Goal: Task Accomplishment & Management: Manage account settings

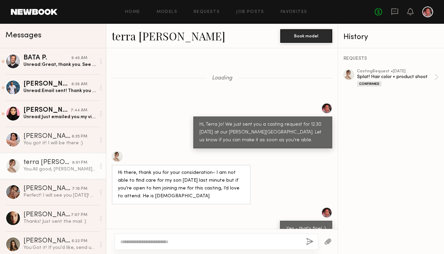
scroll to position [833, 0]
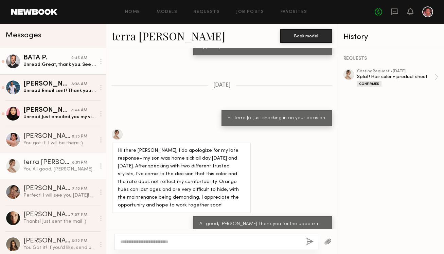
click at [57, 64] on div "Unread: Great, thank you. See you soon. Best regards." at bounding box center [59, 64] width 72 height 6
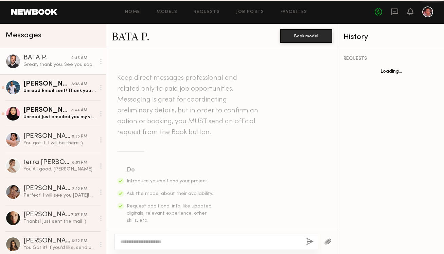
scroll to position [528, 0]
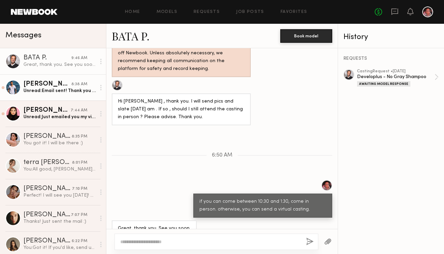
click at [66, 92] on div "Unread: Email sent! Thank you for allowing me to submit by video. Let me know i…" at bounding box center [59, 91] width 72 height 6
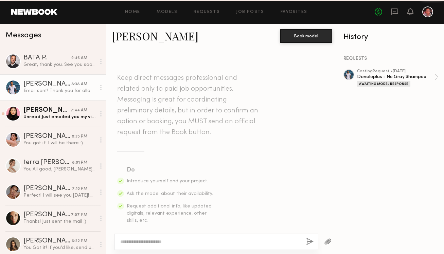
scroll to position [424, 0]
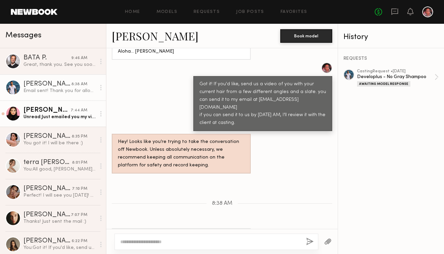
click at [64, 113] on div "Rebecca S." at bounding box center [46, 110] width 47 height 7
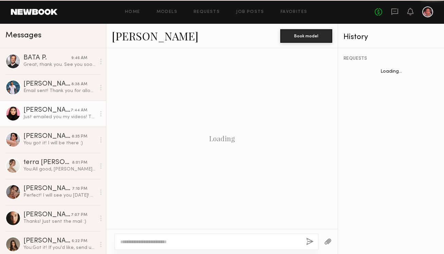
scroll to position [431, 0]
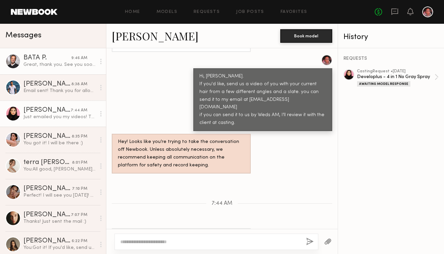
click at [67, 65] on div "Great, thank you. See you soon. Best regards." at bounding box center [59, 64] width 72 height 6
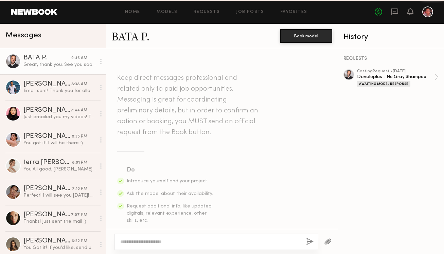
scroll to position [528, 0]
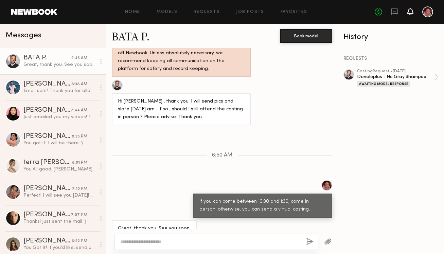
click at [408, 14] on icon at bounding box center [410, 11] width 5 height 5
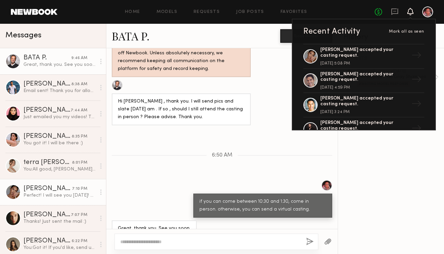
click at [70, 194] on div "Perfect! I will see you tomorrow! Thank you so much" at bounding box center [59, 195] width 72 height 6
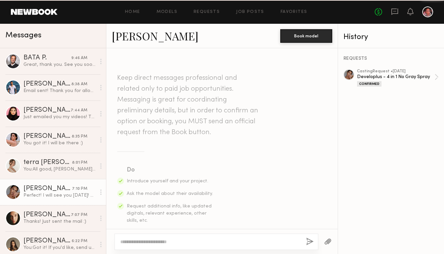
scroll to position [275, 0]
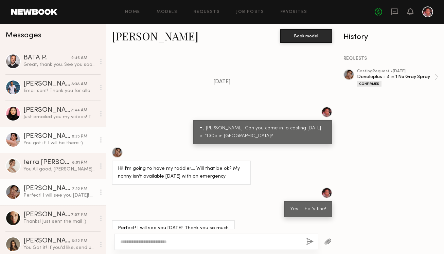
click at [37, 138] on div "[PERSON_NAME]" at bounding box center [47, 136] width 48 height 7
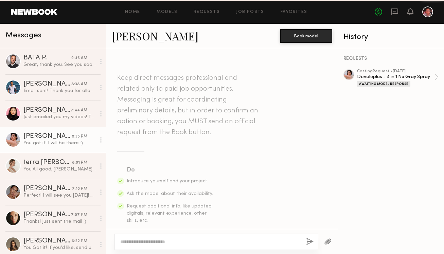
scroll to position [302, 0]
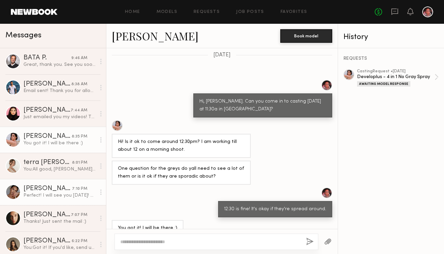
click at [23, 191] on div "Jesiree D." at bounding box center [47, 188] width 49 height 7
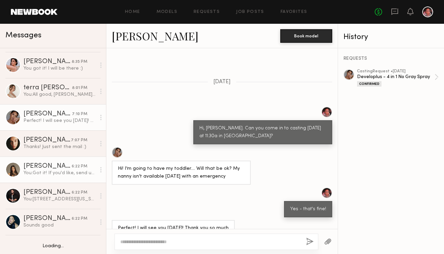
scroll to position [80, 0]
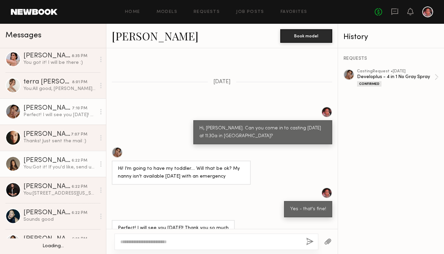
click at [56, 167] on div "You: Got it! If you'd like, send us a video of you with your current hair from …" at bounding box center [59, 167] width 72 height 6
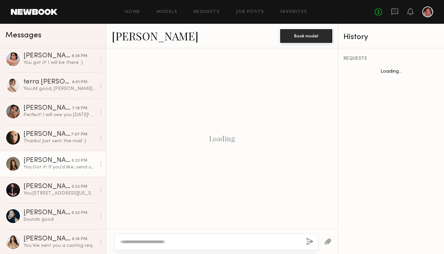
scroll to position [332, 0]
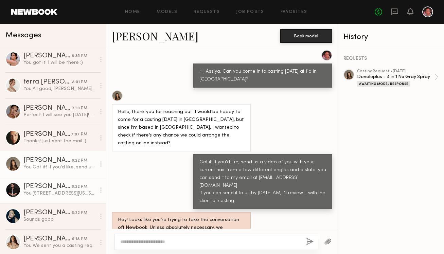
click at [58, 196] on div "You: 5566 Washington Blvd 90016" at bounding box center [59, 193] width 72 height 6
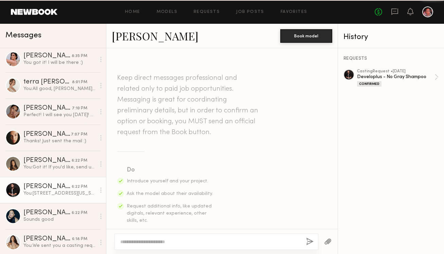
scroll to position [262, 0]
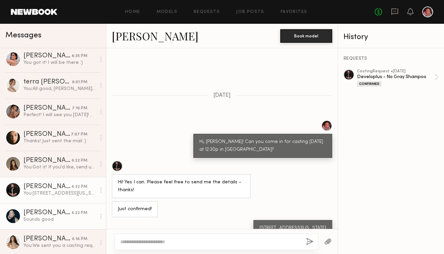
click at [52, 219] on div "Sounds good" at bounding box center [59, 219] width 72 height 6
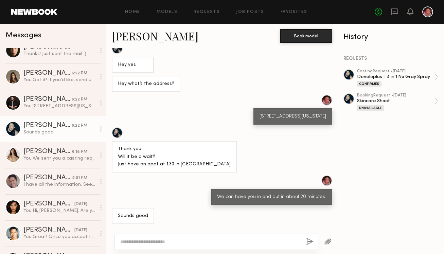
scroll to position [170, 0]
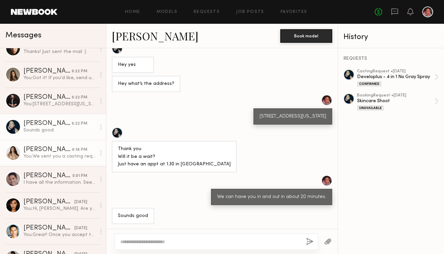
click at [54, 154] on div "You: We sent you a casting request based on your submission to the Developlus 4…" at bounding box center [59, 156] width 72 height 6
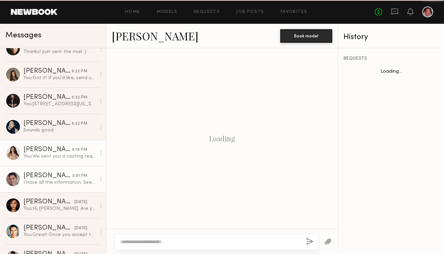
scroll to position [545, 0]
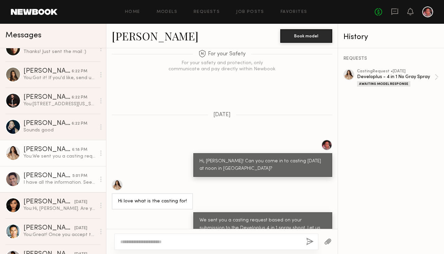
click at [48, 182] on div "I have all the information. See you at casting tmrw! Edwin" at bounding box center [59, 182] width 72 height 6
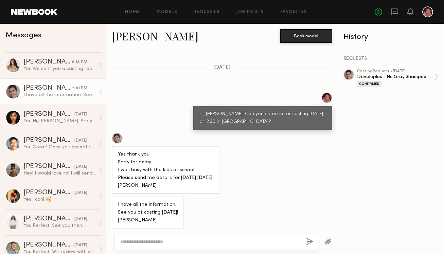
scroll to position [262, 0]
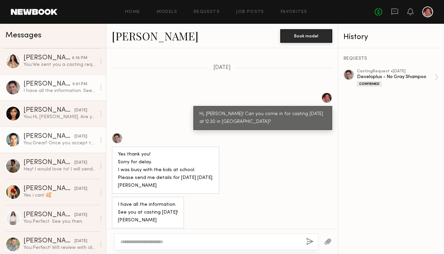
click at [74, 134] on div "yesterday" at bounding box center [80, 136] width 13 height 6
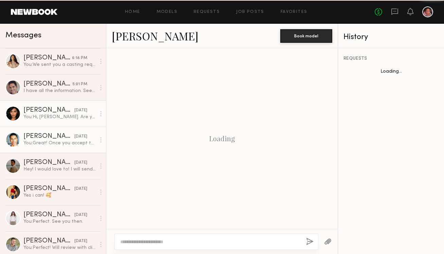
scroll to position [242, 0]
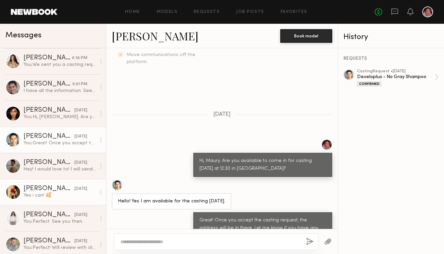
click at [37, 194] on div "Yes i can! 🥰" at bounding box center [59, 195] width 72 height 6
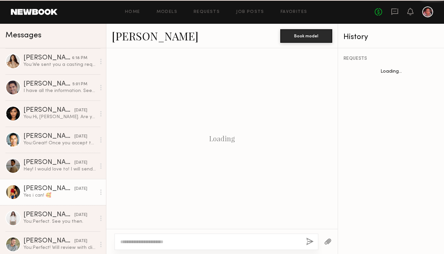
scroll to position [202, 0]
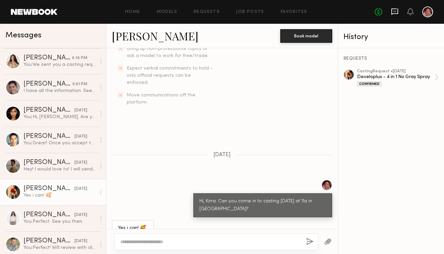
click at [397, 12] on icon at bounding box center [394, 11] width 7 height 6
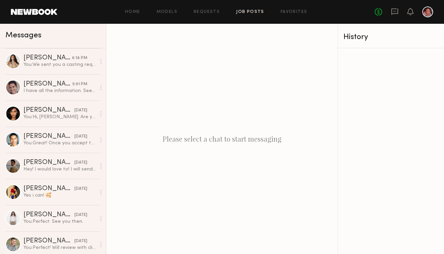
click at [243, 12] on link "Job Posts" at bounding box center [250, 12] width 28 height 4
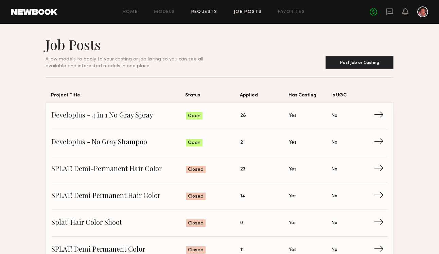
click at [211, 13] on link "Requests" at bounding box center [204, 12] width 26 height 4
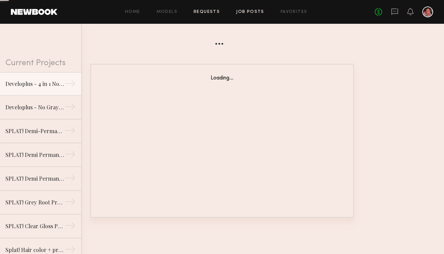
click at [242, 13] on link "Job Posts" at bounding box center [250, 12] width 28 height 4
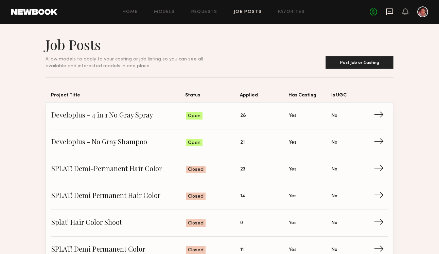
click at [391, 12] on icon at bounding box center [389, 11] width 7 height 7
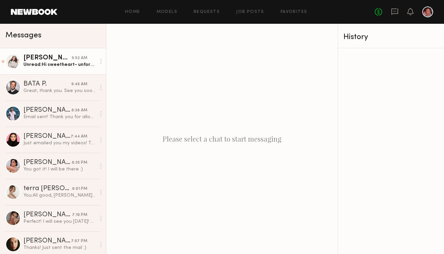
click at [79, 60] on div "9:52 AM" at bounding box center [80, 58] width 16 height 6
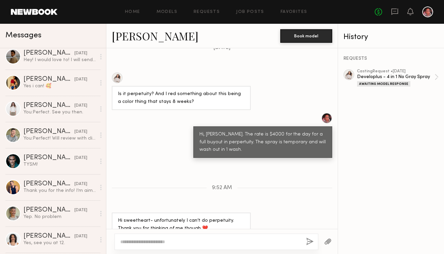
scroll to position [405, 0]
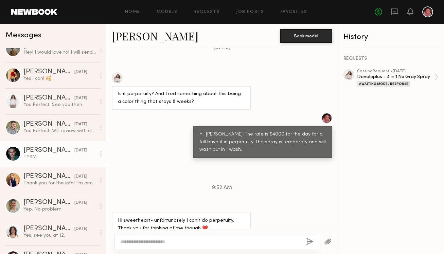
click at [52, 156] on div "TYSM!" at bounding box center [59, 157] width 72 height 6
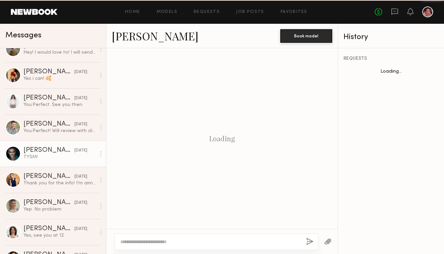
scroll to position [402, 0]
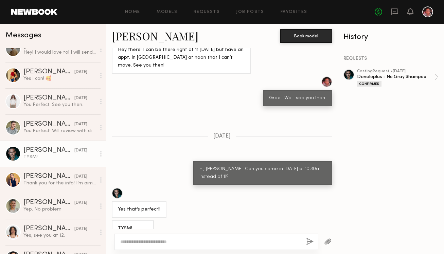
click at [130, 38] on link "Spencer H." at bounding box center [155, 36] width 87 height 15
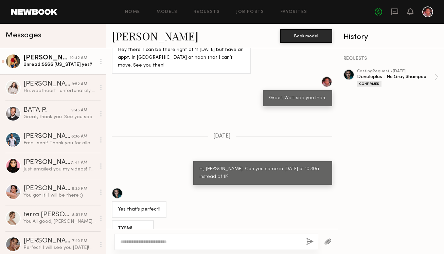
click at [61, 60] on div "[PERSON_NAME]" at bounding box center [46, 58] width 46 height 7
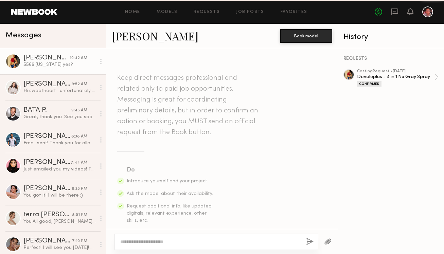
scroll to position [286, 0]
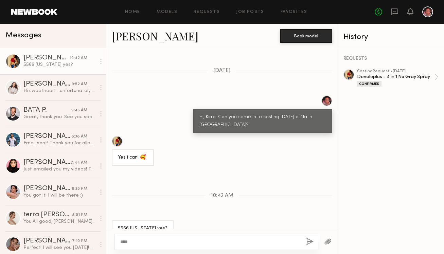
type textarea "****"
click at [311, 240] on button "button" at bounding box center [309, 242] width 7 height 8
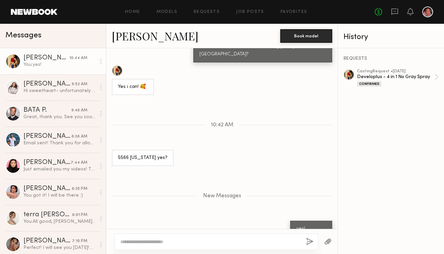
click at [414, 14] on div "No fees up to $5,000" at bounding box center [404, 11] width 58 height 11
click at [409, 14] on icon at bounding box center [410, 11] width 6 height 7
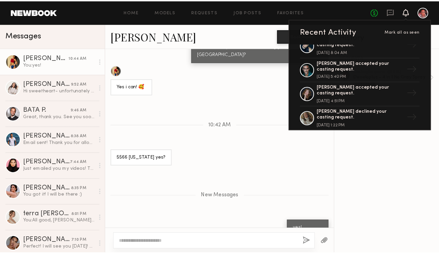
scroll to position [180, 0]
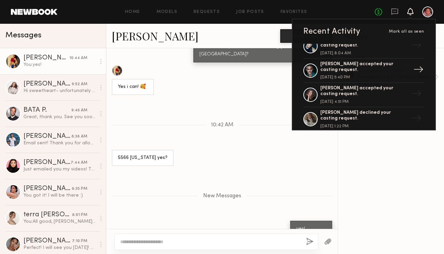
click at [311, 71] on div at bounding box center [310, 71] width 14 height 14
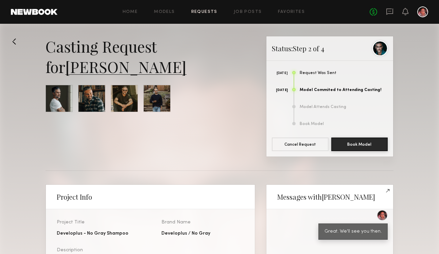
click at [108, 68] on link "Spencer H." at bounding box center [125, 66] width 121 height 20
click at [78, 37] on div "Casting Request for Spencer H." at bounding box center [151, 56] width 210 height 41
click at [387, 13] on icon at bounding box center [389, 11] width 7 height 7
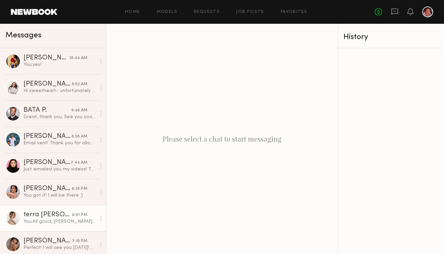
click at [39, 218] on div "terra [PERSON_NAME]" at bounding box center [47, 215] width 49 height 7
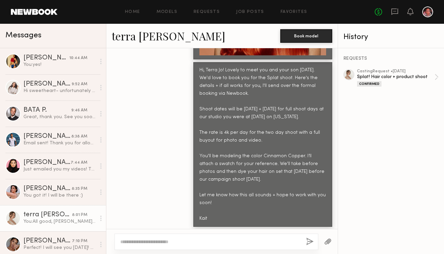
scroll to position [432, 0]
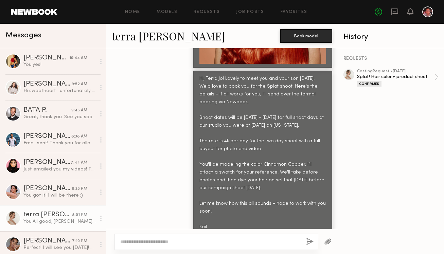
drag, startPoint x: 214, startPoint y: 220, endPoint x: 192, endPoint y: 68, distance: 154.2
click at [193, 71] on div "Hi, Terra Jo! Lovely to meet you and your son today. We'd love to book you for …" at bounding box center [262, 153] width 139 height 164
copy div "Hi, Terra Jo! Lovely to meet you and your son today. We'd love to book you for …"
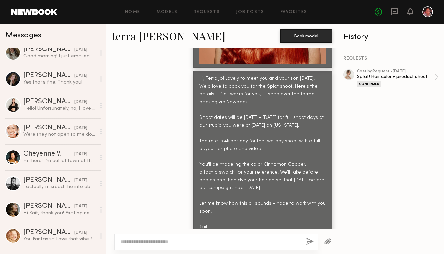
scroll to position [0, 0]
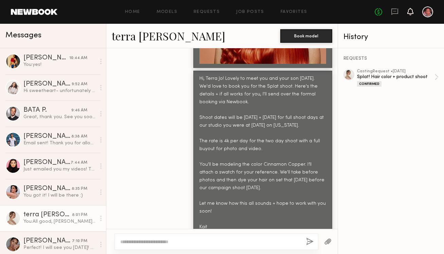
click at [408, 12] on icon at bounding box center [410, 11] width 5 height 5
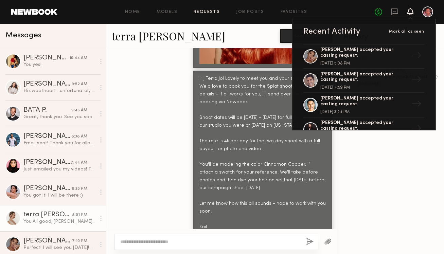
click at [211, 13] on link "Requests" at bounding box center [207, 12] width 26 height 4
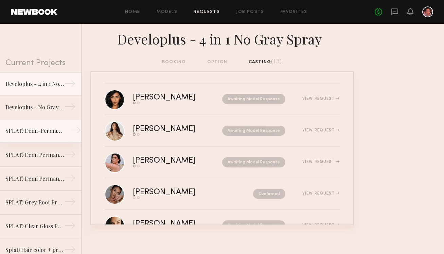
click at [28, 135] on link "SPLAT! Demi-Permanent Hair Color →" at bounding box center [40, 131] width 81 height 24
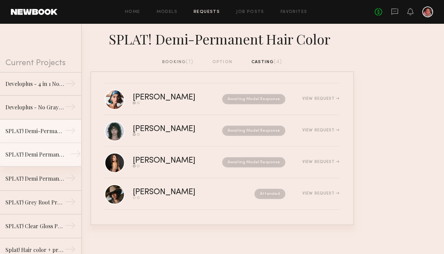
click at [45, 154] on div "SPLAT! Demi Permanent Hair Color" at bounding box center [34, 154] width 59 height 8
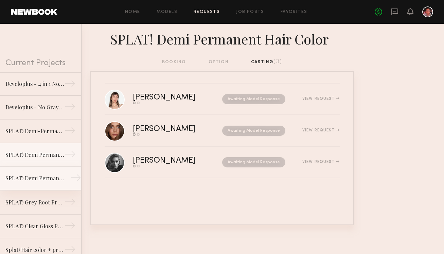
click at [54, 172] on link "SPLAT! Demi Permanent Color →" at bounding box center [40, 179] width 81 height 24
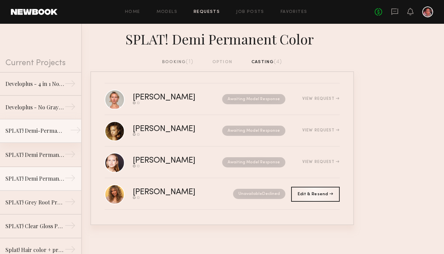
click at [62, 131] on link "SPLAT! Demi-Permanent Hair Color →" at bounding box center [40, 131] width 81 height 24
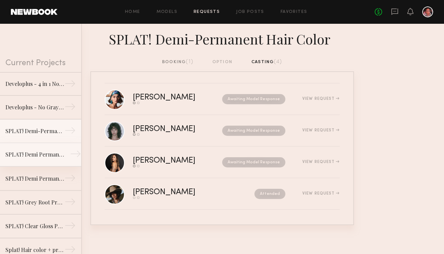
click at [59, 158] on div "SPLAT! Demi Permanent Hair Color" at bounding box center [34, 154] width 59 height 8
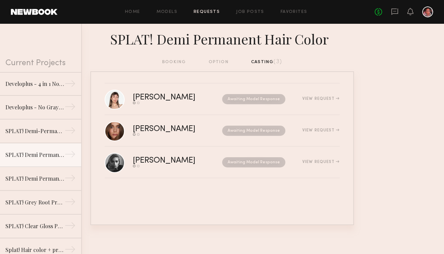
drag, startPoint x: 81, startPoint y: 136, endPoint x: 80, endPoint y: 142, distance: 5.8
click at [80, 142] on div "Current Projects Developlus - 4 in 1 No Gray Spray → Developlus - No Gray Shamp…" at bounding box center [41, 139] width 82 height 230
click at [50, 224] on div "SPLAT! Clear Gloss Product" at bounding box center [34, 226] width 59 height 8
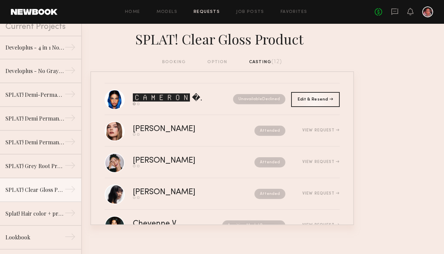
scroll to position [49, 0]
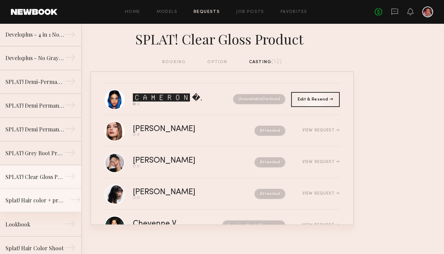
click at [59, 198] on link "Splat! Hair color + product shoot →" at bounding box center [40, 201] width 81 height 24
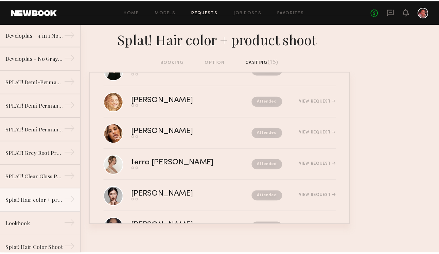
scroll to position [155, 0]
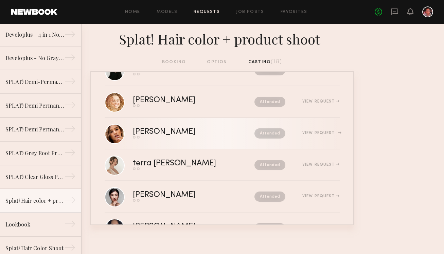
click at [157, 129] on div "Jacqueline R." at bounding box center [179, 132] width 92 height 8
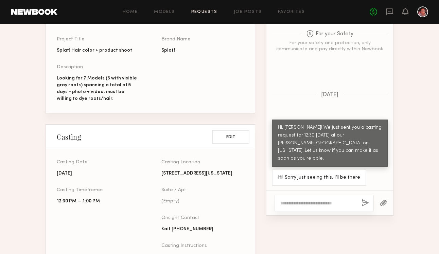
scroll to position [190, 0]
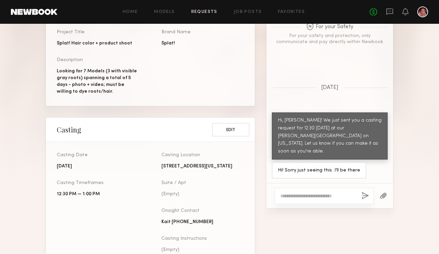
click at [328, 195] on textarea at bounding box center [318, 196] width 76 height 7
click at [312, 200] on div at bounding box center [323, 196] width 99 height 16
click at [304, 199] on textarea at bounding box center [318, 196] width 76 height 7
paste textarea "**********"
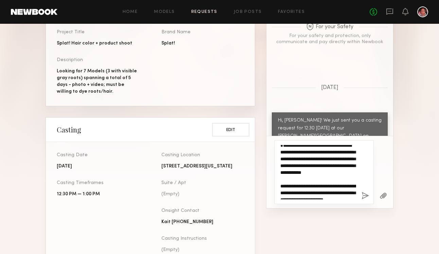
scroll to position [0, 0]
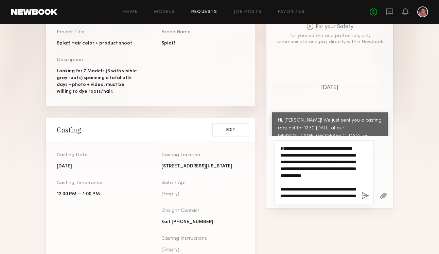
drag, startPoint x: 332, startPoint y: 161, endPoint x: 312, endPoint y: 156, distance: 20.6
click at [312, 156] on textarea "**********" at bounding box center [318, 172] width 76 height 54
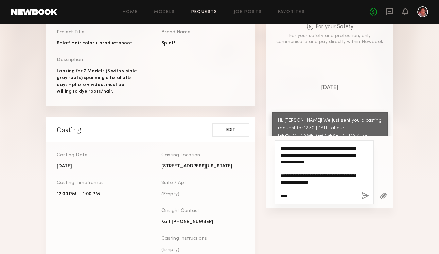
scroll to position [136, 0]
type textarea "**********"
click at [329, 197] on textarea "**********" at bounding box center [318, 172] width 76 height 54
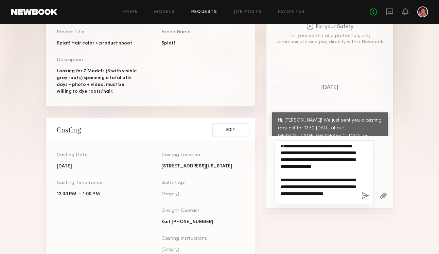
scroll to position [0, 0]
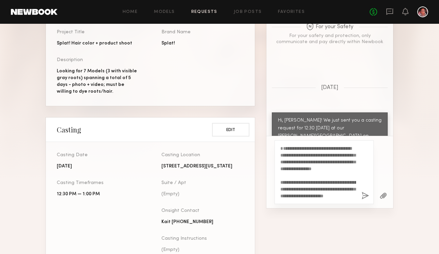
click at [362, 196] on button "button" at bounding box center [364, 196] width 7 height 8
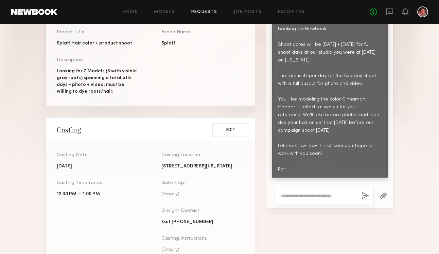
scroll to position [898, 0]
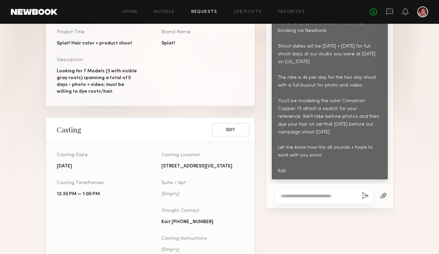
click at [383, 199] on button "button" at bounding box center [382, 196] width 7 height 8
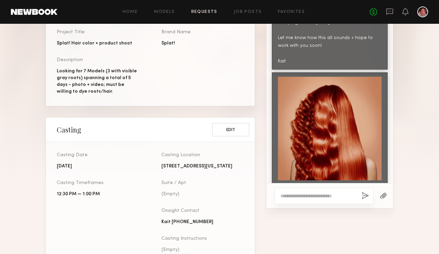
click at [210, 9] on div "Home Models Requests Job Posts Favorites Sign Out No fees up to $5,000" at bounding box center [242, 11] width 371 height 11
click at [211, 12] on link "Requests" at bounding box center [204, 12] width 26 height 4
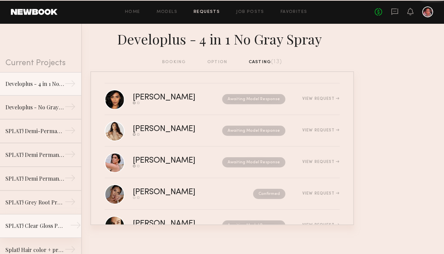
click at [23, 225] on div "SPLAT! Clear Gloss Product" at bounding box center [34, 226] width 59 height 8
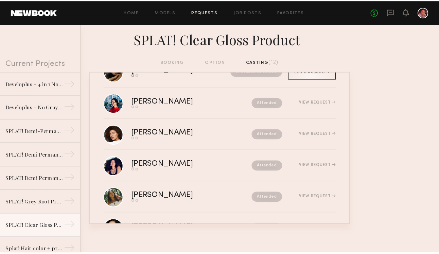
scroll to position [249, 0]
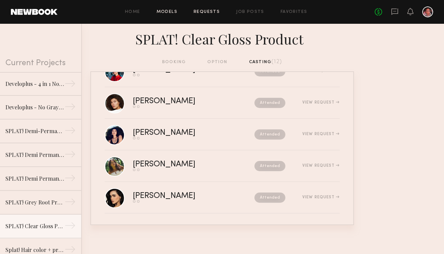
click at [168, 12] on link "Models" at bounding box center [167, 12] width 21 height 4
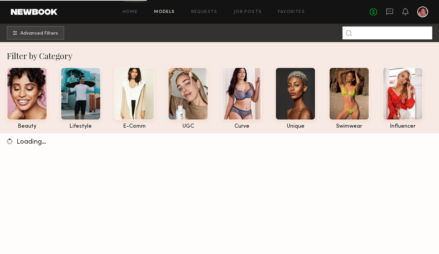
click at [381, 37] on input at bounding box center [387, 32] width 90 height 13
type input "******"
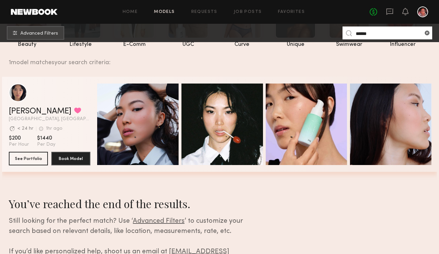
scroll to position [133, 0]
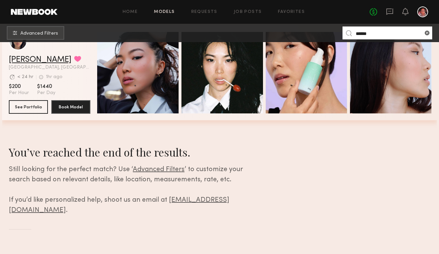
click at [33, 56] on link "Alyson V." at bounding box center [40, 60] width 62 height 8
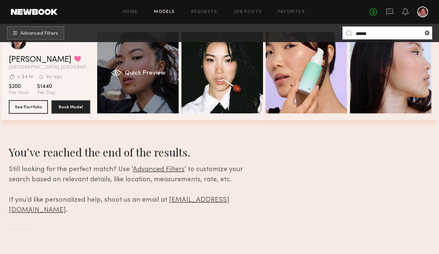
click at [128, 80] on div "Quick Preview" at bounding box center [138, 73] width 82 height 82
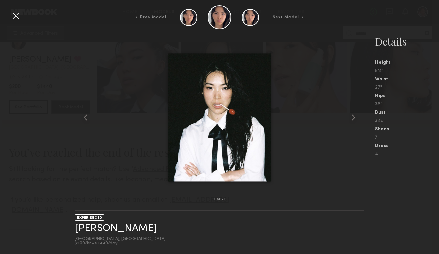
click at [279, 18] on div "Next Model →" at bounding box center [288, 17] width 32 height 6
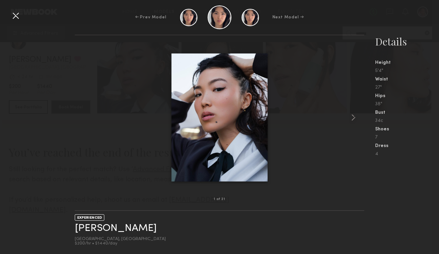
click at [279, 18] on div "Next Model →" at bounding box center [288, 17] width 32 height 6
click at [15, 16] on div at bounding box center [15, 15] width 11 height 11
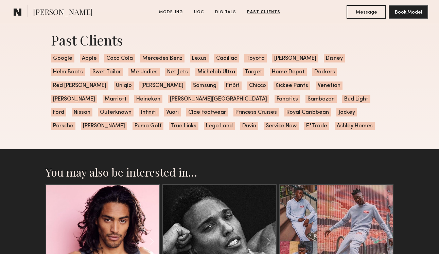
scroll to position [1489, 0]
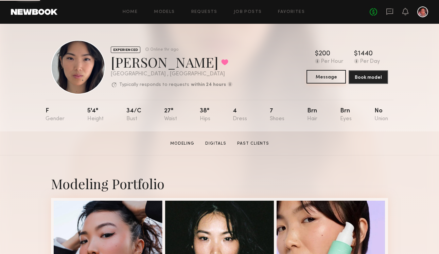
click at [319, 75] on button "Message" at bounding box center [325, 77] width 39 height 14
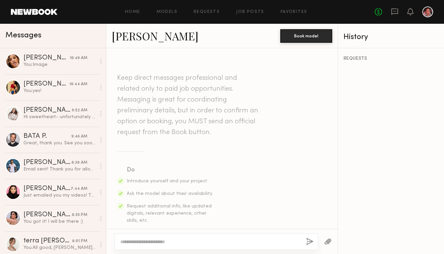
scroll to position [283, 0]
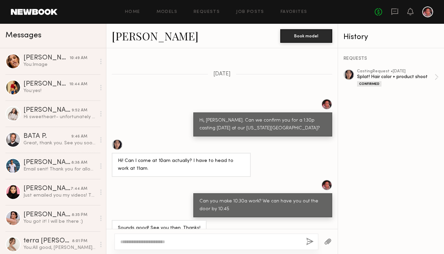
click at [226, 240] on textarea at bounding box center [210, 241] width 180 height 7
click at [399, 11] on div "No fees up to $5,000" at bounding box center [404, 11] width 58 height 11
click at [390, 12] on div "No fees up to $5,000" at bounding box center [404, 11] width 58 height 11
click at [396, 13] on icon at bounding box center [394, 11] width 7 height 7
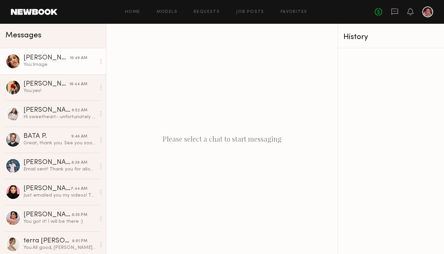
click at [52, 65] on div "You: Image" at bounding box center [59, 64] width 72 height 6
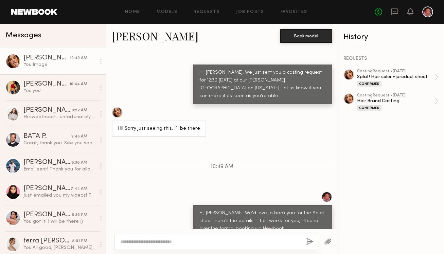
scroll to position [606, 0]
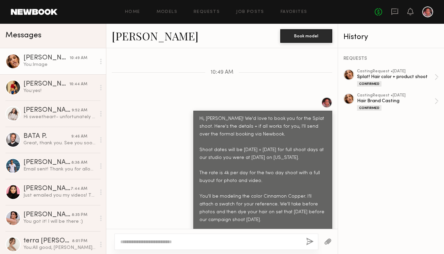
click at [308, 169] on div "Hi, Jacqueline! We'd love to book you for the Splat shoot. Here's the details +…" at bounding box center [262, 189] width 127 height 148
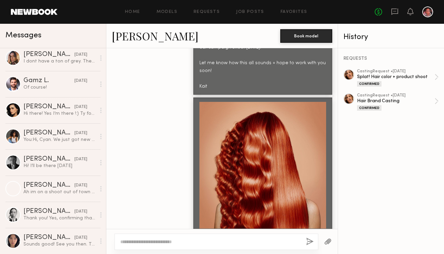
scroll to position [1553, 0]
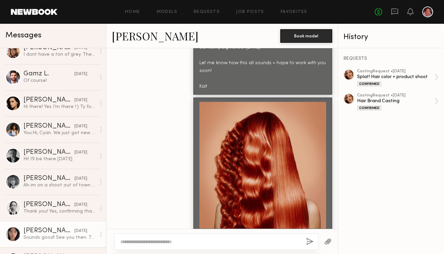
click at [67, 237] on div "Sounds good! See you then. Thanks!" at bounding box center [59, 237] width 72 height 6
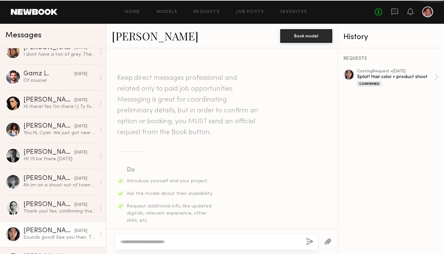
scroll to position [283, 0]
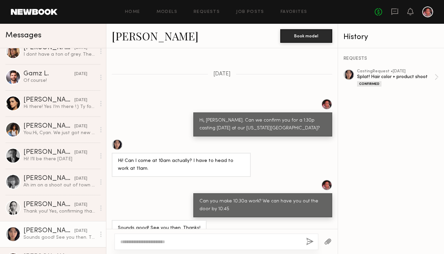
click at [135, 241] on textarea at bounding box center [210, 241] width 180 height 7
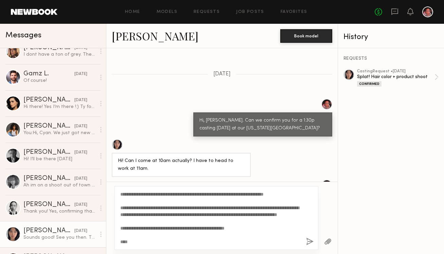
scroll to position [61, 0]
click at [222, 208] on textarea "**********" at bounding box center [210, 218] width 180 height 54
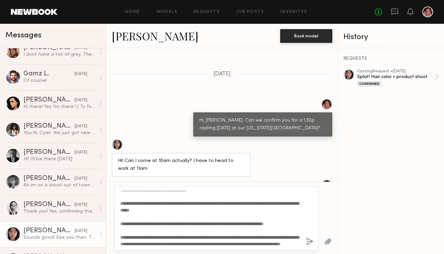
scroll to position [0, 0]
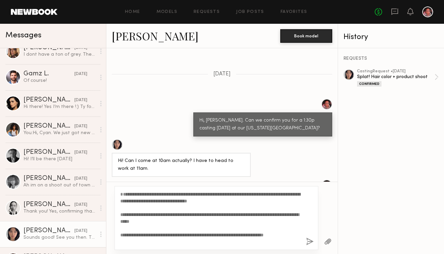
type textarea "**********"
click at [310, 243] on button "button" at bounding box center [309, 242] width 7 height 8
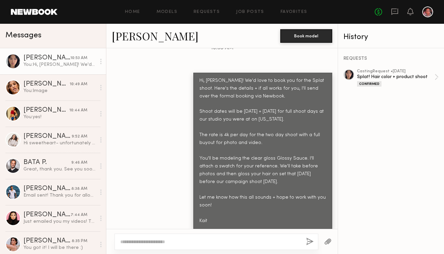
scroll to position [559, 0]
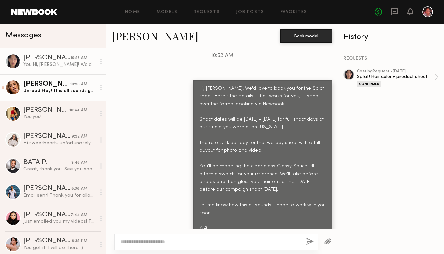
click at [42, 88] on div "Unread: Hey! This all sounds great to me! I’d love to do this :)" at bounding box center [59, 91] width 72 height 6
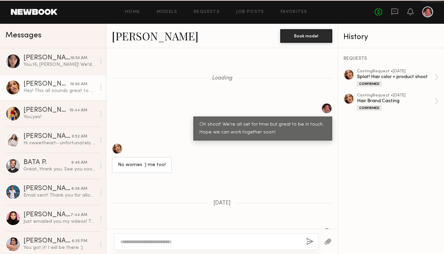
scroll to position [813, 0]
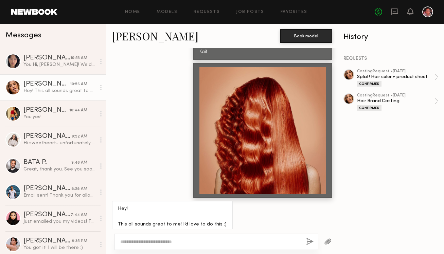
click at [204, 236] on div at bounding box center [216, 242] width 204 height 16
click at [198, 242] on textarea at bounding box center [210, 241] width 180 height 7
type textarea "**********"
click at [312, 242] on button "button" at bounding box center [309, 242] width 7 height 8
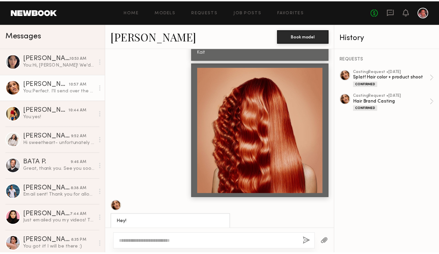
scroll to position [897, 0]
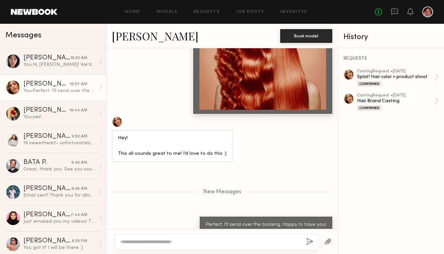
click at [12, 91] on div at bounding box center [12, 87] width 15 height 15
click at [32, 82] on div "[PERSON_NAME]" at bounding box center [46, 84] width 46 height 7
click at [17, 86] on div at bounding box center [12, 87] width 15 height 15
click at [11, 90] on div at bounding box center [12, 87] width 15 height 15
click at [128, 39] on link "[PERSON_NAME]" at bounding box center [155, 36] width 87 height 15
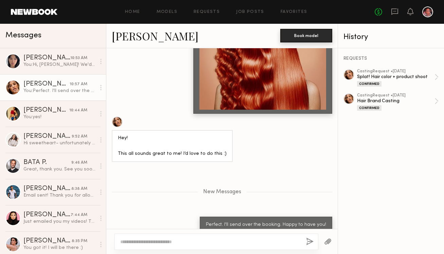
click at [298, 35] on button "Book model" at bounding box center [306, 36] width 52 height 14
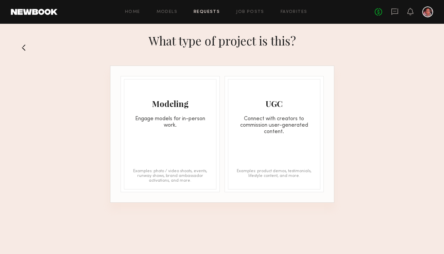
click at [160, 128] on div "Engage models for in-person work." at bounding box center [170, 122] width 92 height 13
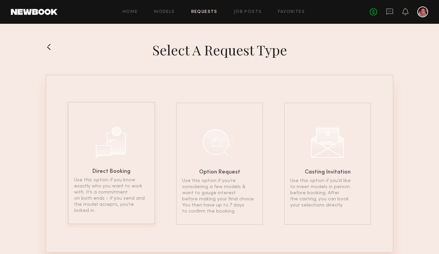
click at [127, 156] on div at bounding box center [111, 141] width 34 height 34
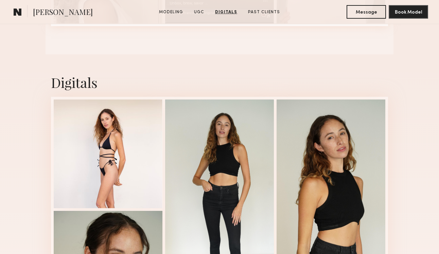
scroll to position [936, 0]
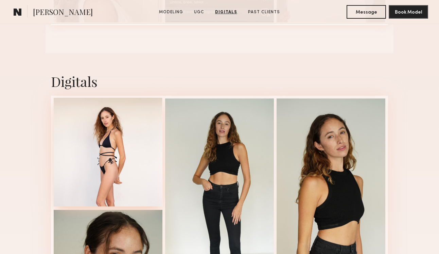
click at [133, 171] on div at bounding box center [108, 152] width 109 height 109
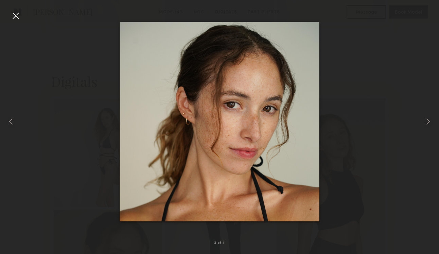
click at [23, 11] on div at bounding box center [219, 121] width 439 height 221
click at [15, 17] on div at bounding box center [15, 15] width 11 height 11
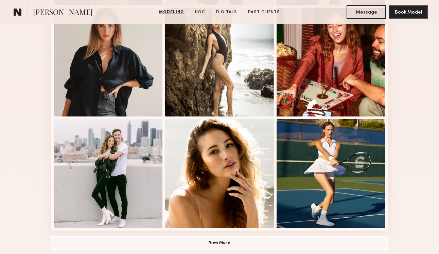
scroll to position [454, 0]
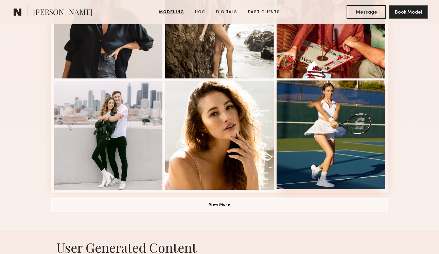
click at [338, 121] on div at bounding box center [330, 134] width 109 height 109
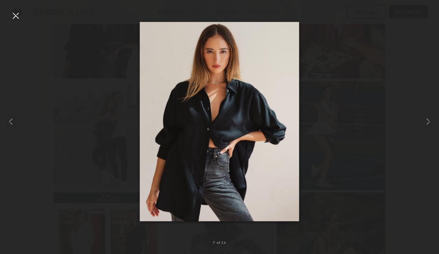
click at [11, 13] on div at bounding box center [15, 15] width 11 height 11
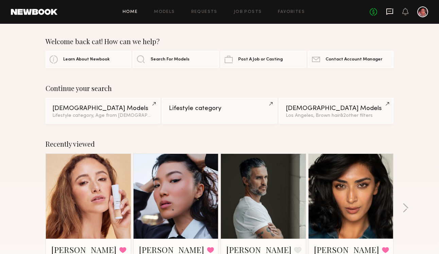
click at [392, 14] on icon at bounding box center [389, 11] width 7 height 7
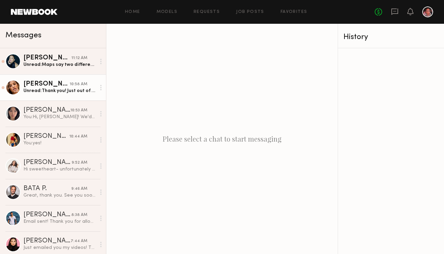
click at [51, 82] on div "[PERSON_NAME]" at bounding box center [46, 84] width 46 height 7
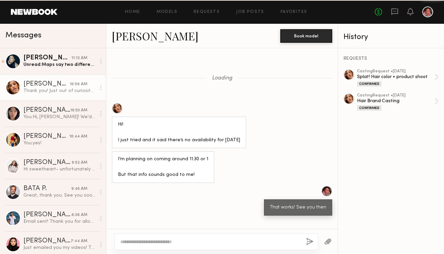
scroll to position [666, 0]
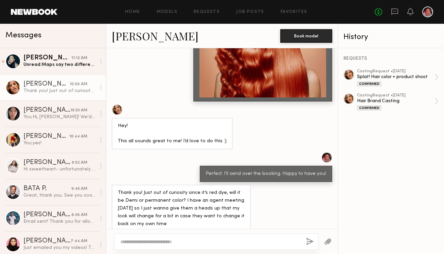
click at [144, 243] on textarea at bounding box center [210, 241] width 180 height 7
click at [143, 242] on textarea at bounding box center [210, 241] width 180 height 7
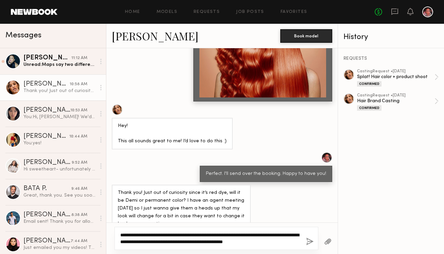
type textarea "**********"
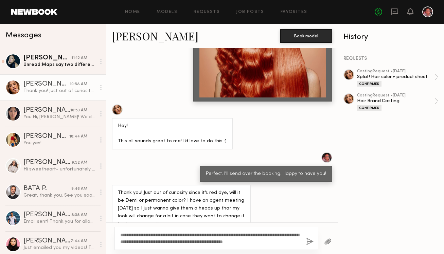
click at [307, 246] on div "**********" at bounding box center [216, 238] width 204 height 23
click at [307, 242] on button "button" at bounding box center [309, 242] width 7 height 8
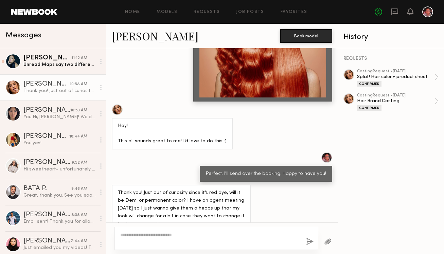
scroll to position [766, 0]
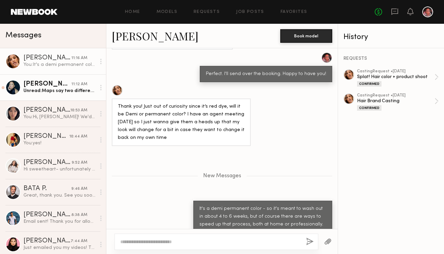
click at [65, 88] on div "Unread: Maps say two different location" at bounding box center [59, 91] width 72 height 6
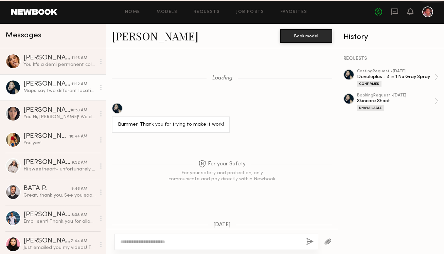
scroll to position [343, 0]
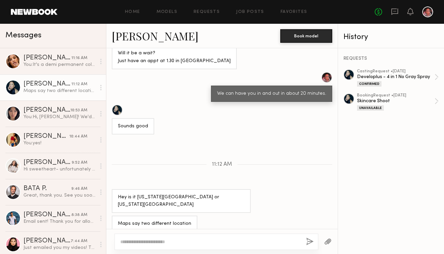
click at [149, 243] on textarea at bounding box center [210, 241] width 180 height 7
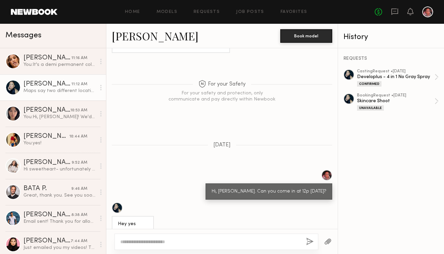
scroll to position [1014, 0]
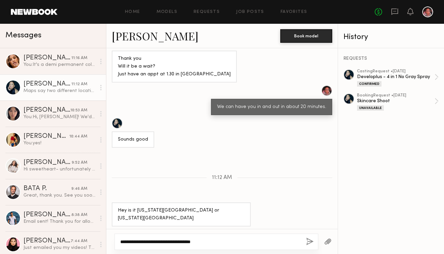
paste textarea "**********"
type textarea "**********"
click at [310, 244] on button "button" at bounding box center [309, 242] width 7 height 8
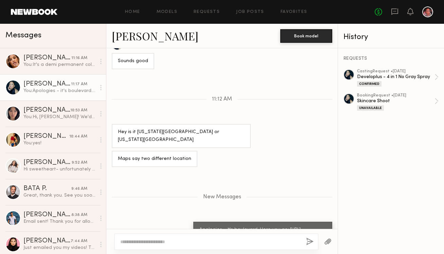
click at [53, 89] on div "You: Apologies - it's boulevard. Here you go: https://maps.app.goo.gl/vrxPiNLYL…" at bounding box center [59, 91] width 72 height 6
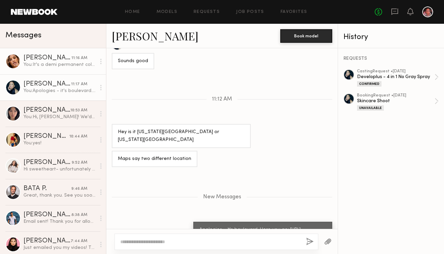
click at [53, 67] on div "You: It's a demi permanent color - so it's meant to wash out in about 4 to 6 we…" at bounding box center [59, 64] width 72 height 6
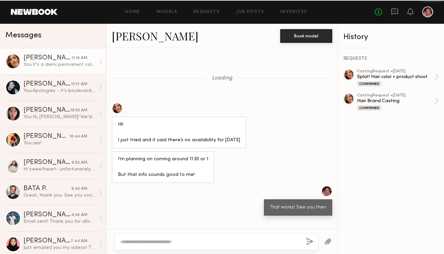
scroll to position [747, 0]
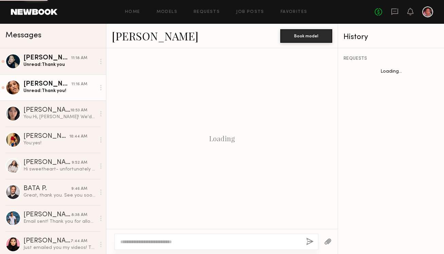
scroll to position [716, 0]
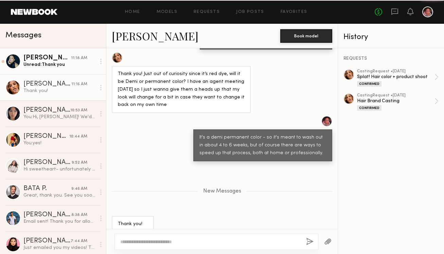
click at [67, 69] on link "[PERSON_NAME] 11:18 AM Unread: Thank you" at bounding box center [53, 61] width 106 height 26
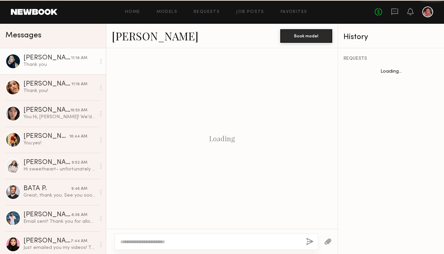
scroll to position [223, 0]
click at [60, 62] on div "Thank you" at bounding box center [59, 64] width 72 height 6
